Goal: Information Seeking & Learning: Learn about a topic

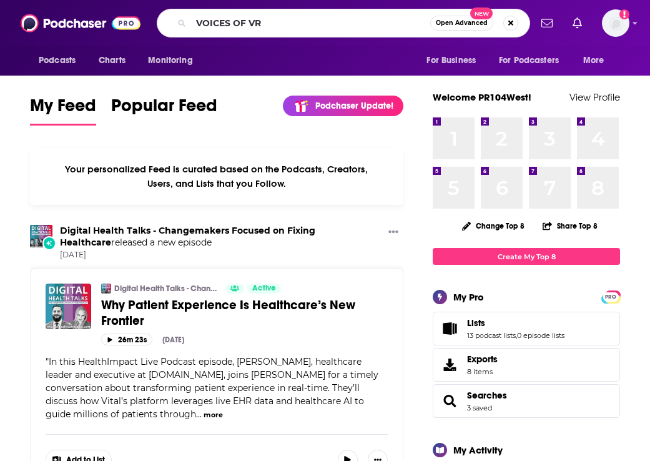
type input "VOICES OF VR"
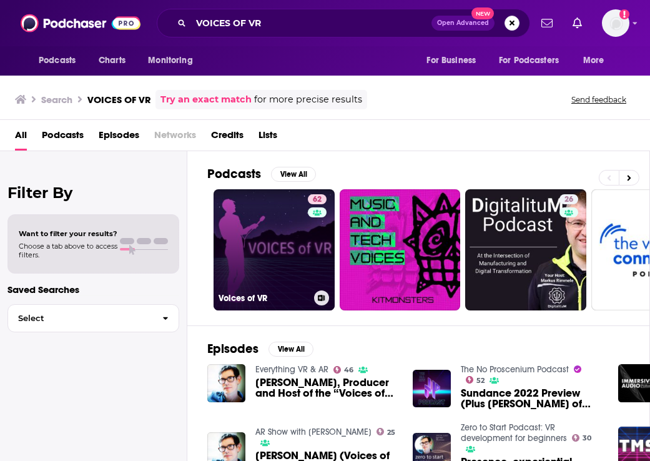
click at [285, 250] on link "62 Voices of VR" at bounding box center [274, 249] width 121 height 121
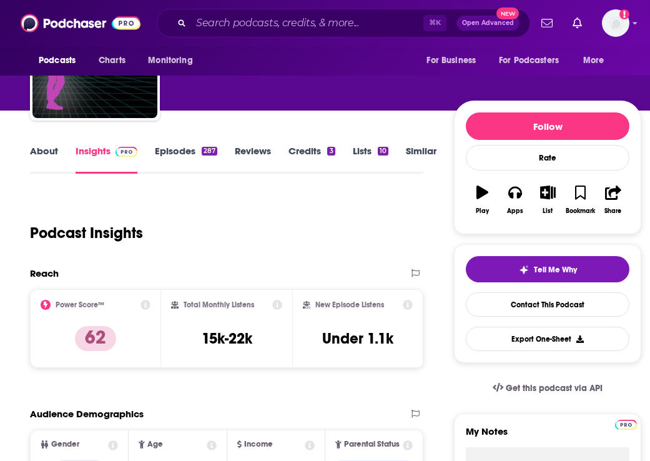
scroll to position [94, 0]
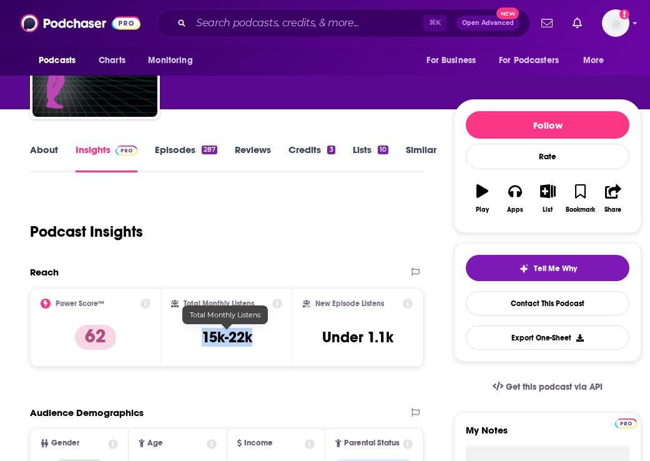
drag, startPoint x: 199, startPoint y: 337, endPoint x: 260, endPoint y: 337, distance: 60.6
click at [260, 337] on div "Total Monthly Listens 15k-22k" at bounding box center [226, 327] width 111 height 57
copy h3 "15k-22k"
